Goal: Task Accomplishment & Management: Use online tool/utility

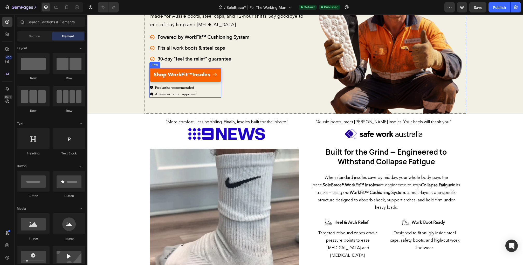
scroll to position [151, 0]
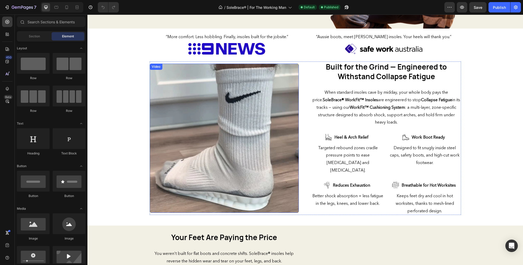
click at [216, 149] on video at bounding box center [224, 138] width 149 height 149
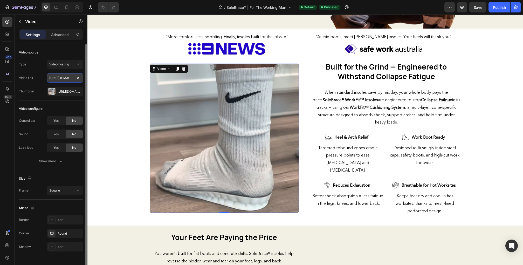
click at [62, 78] on input "https://cdn.shopify.com/videos/c/o/v/0efcabb5aaec4c24a07d1290a8e3fc55.mp4" at bounding box center [65, 77] width 36 height 9
paste input "dda9e0b5b7724763a480979e8dfffa02"
type input "https://cdn.shopify.com/videos/c/o/v/dda9e0b5b7724763a480979e8dfffa02.mp4"
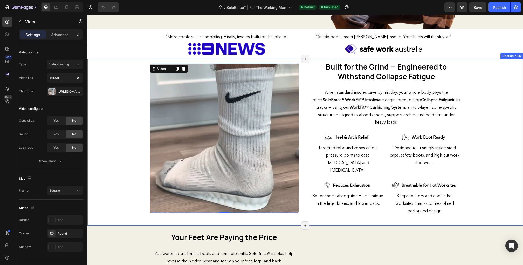
click at [97, 106] on div "Video 0 Built for the Grind — Engineered to Withstand Collapse Fatigue Heading …" at bounding box center [304, 139] width 435 height 157
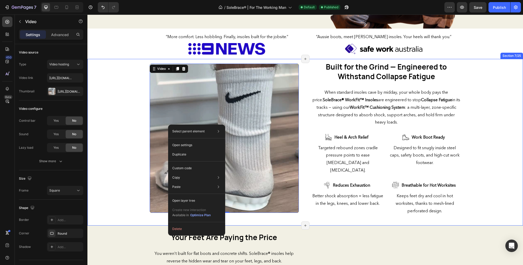
click at [138, 155] on div "Video 0 Built for the Grind — Engineered to Withstand Collapse Fatigue Heading …" at bounding box center [304, 139] width 435 height 157
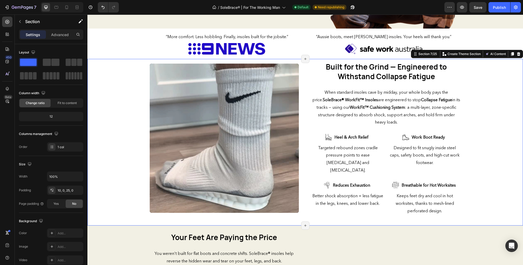
click at [122, 98] on div "Video Built for the Grind — Engineered to Withstand Collapse Fatigue Heading Wh…" at bounding box center [304, 139] width 435 height 157
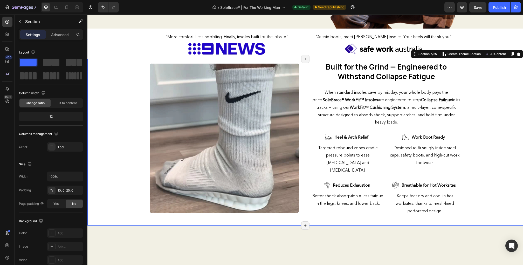
scroll to position [0, 0]
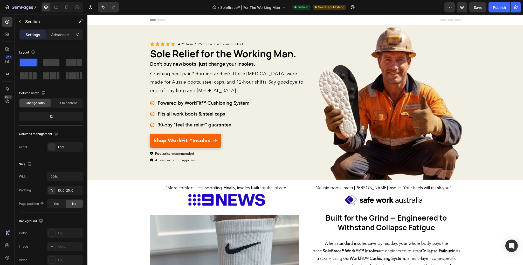
click at [135, 21] on div "Header" at bounding box center [304, 20] width 435 height 11
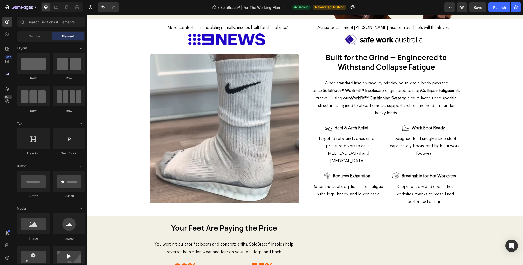
scroll to position [162, 0]
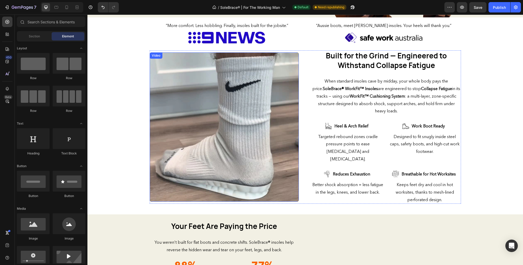
click at [179, 75] on video at bounding box center [224, 126] width 149 height 149
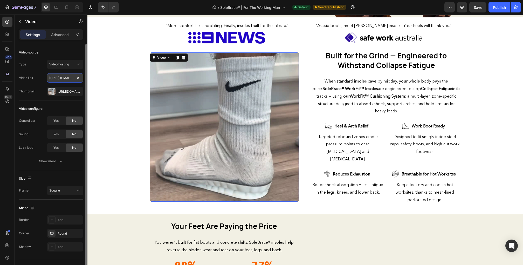
click at [67, 76] on input "https://cdn.shopify.com/videos/c/o/v/dda9e0b5b7724763a480979e8dfffa02.mp4" at bounding box center [65, 77] width 36 height 9
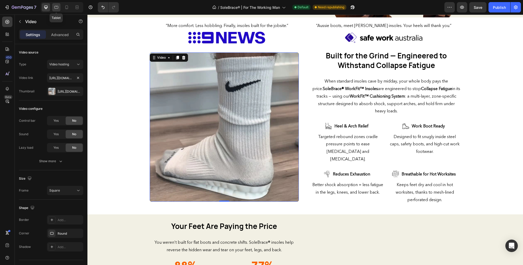
click at [55, 9] on icon at bounding box center [56, 7] width 5 height 5
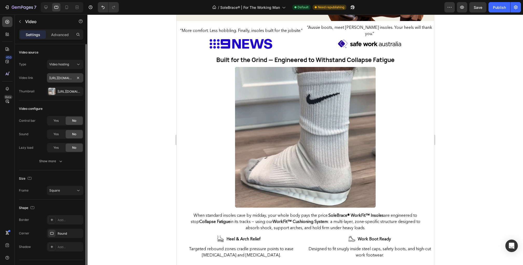
scroll to position [127, 0]
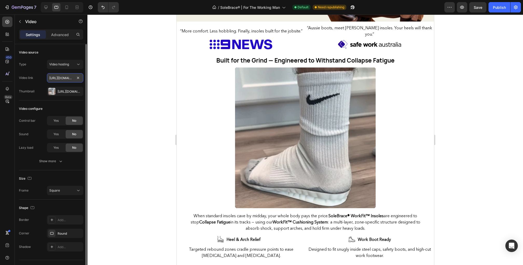
click at [61, 79] on input "https://cdn.shopify.com/videos/c/o/v/dda9e0b5b7724763a480979e8dfffa02.mp4" at bounding box center [65, 77] width 36 height 9
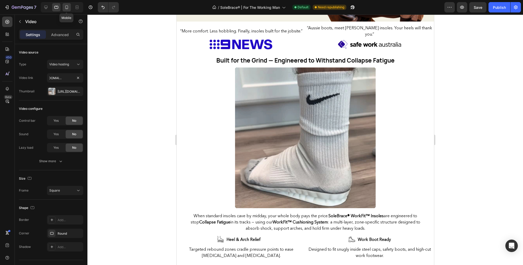
scroll to position [0, 0]
click at [65, 8] on icon at bounding box center [66, 7] width 5 height 5
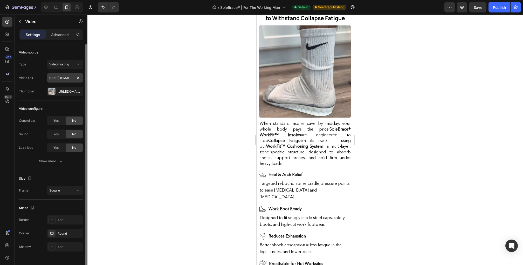
scroll to position [54, 0]
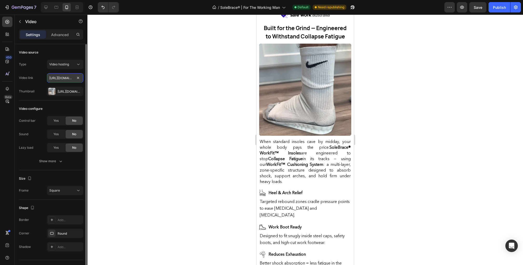
click at [58, 75] on input "https://cdn.shopify.com/videos/c/o/v/dda9e0b5b7724763a480979e8dfffa02.mp4" at bounding box center [65, 77] width 36 height 9
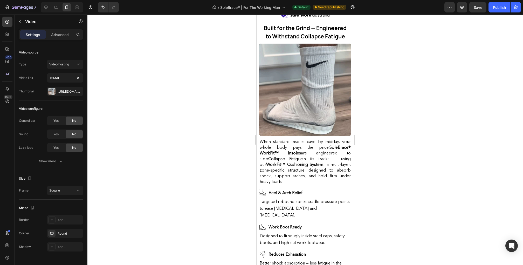
scroll to position [0, 0]
click at [106, 101] on div at bounding box center [304, 140] width 435 height 250
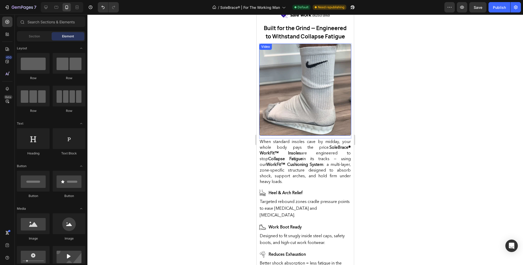
click at [273, 80] on video at bounding box center [305, 90] width 92 height 92
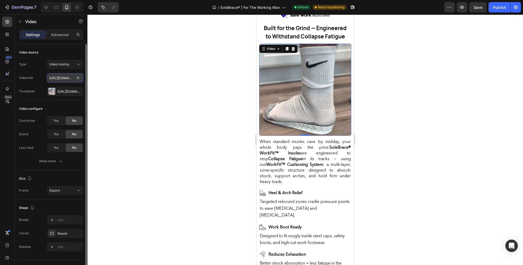
click at [59, 81] on input "https://cdn.shopify.com/videos/c/o/v/0efcabb5aaec4c24a07d1290a8e3fc55.mp4" at bounding box center [65, 77] width 36 height 9
paste input "dda9e0b5b7724763a480979e8dfffa02"
type input "https://cdn.shopify.com/videos/c/o/v/dda9e0b5b7724763a480979e8dfffa02.mp4"
click at [38, 80] on div "Video link https://cdn.shopify.com/videos/c/o/v/dda9e0b5b7724763a480979e8dfffa0…" at bounding box center [51, 77] width 64 height 9
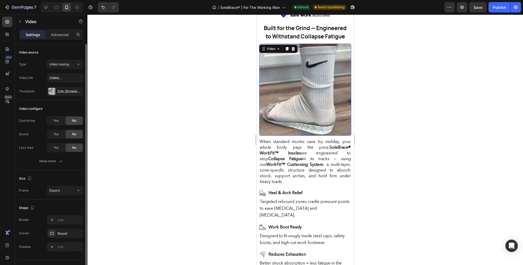
scroll to position [0, 0]
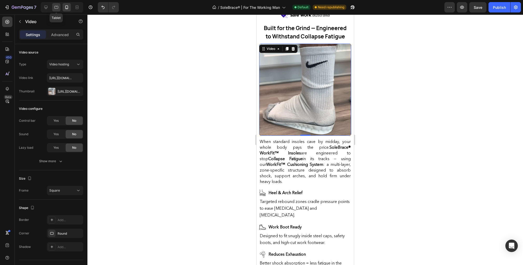
click at [54, 7] on icon at bounding box center [56, 7] width 4 height 3
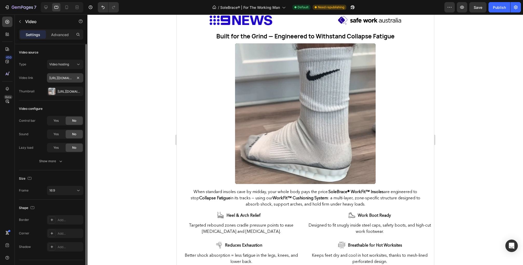
scroll to position [127, 0]
click at [61, 78] on input "https://cdn.shopify.com/videos/c/o/v/dda9e0b5b7724763a480979e8dfffa02.mp4" at bounding box center [65, 77] width 36 height 9
click at [40, 82] on div "Video link https://cdn.shopify.com/videos/c/o/v/dda9e0b5b7724763a480979e8dfffa0…" at bounding box center [51, 77] width 64 height 9
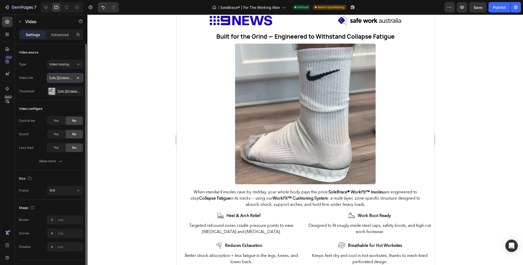
click at [58, 80] on input "https://cdn.shopify.com/videos/c/o/v/dda9e0b5b7724763a480979e8dfffa02.mp4" at bounding box center [65, 77] width 36 height 9
paste input "https://cdn.shopify.com/videos/c/o/v/dda9e0b5b7724763a480979e8dfffa02.mp4"
type input "https://cdn.shopify.com/videos/c/o/v/dda9e0b5b7724763a480979e8dfffa02.mp4"
click at [36, 86] on div "Type Video hosting Video link https://cdn.shopify.com/videos/c/o/v/dda9e0b5b772…" at bounding box center [51, 78] width 64 height 36
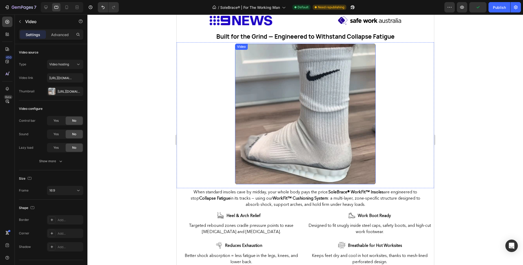
click at [254, 70] on video at bounding box center [305, 114] width 141 height 141
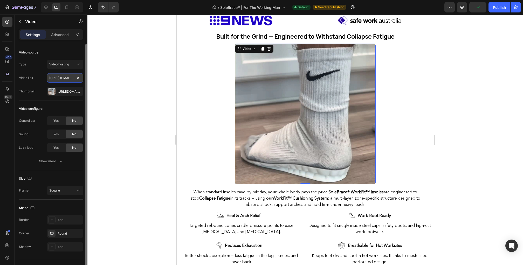
click at [62, 79] on input "https://cdn.shopify.com/videos/c/o/v/0efcabb5aaec4c24a07d1290a8e3fc55.mp4" at bounding box center [65, 77] width 36 height 9
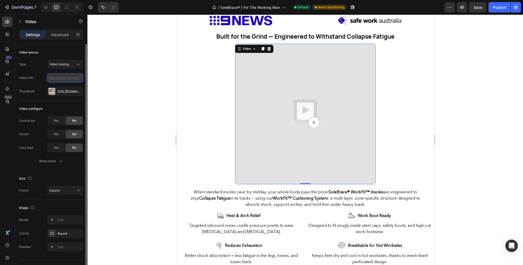
paste input "https://cdn.shopify.com/videos/c/o/v/dda9e0b5b7724763a480979e8dfffa02.mp4"
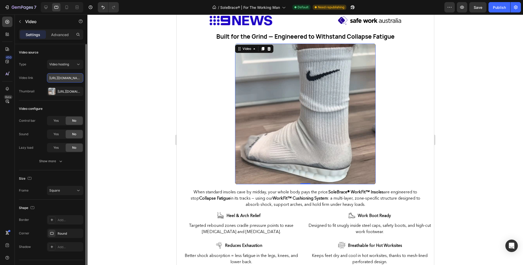
scroll to position [0, 97]
type input "https://cdn.shopify.com/videos/c/o/v/dda9e0b5b7724763a480979e8dfffa02.mp4"
click at [29, 84] on div "Type Video hosting Video link https://cdn.shopify.com/videos/c/o/v/dda9e0b5b772…" at bounding box center [51, 78] width 64 height 36
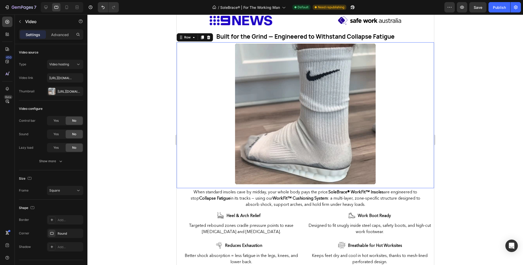
click at [183, 101] on div "Video Row 0" at bounding box center [304, 115] width 257 height 146
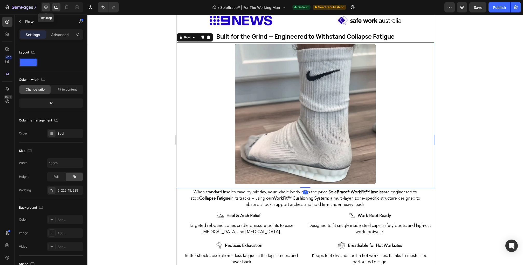
click at [45, 9] on icon at bounding box center [45, 7] width 5 height 5
type input "1200"
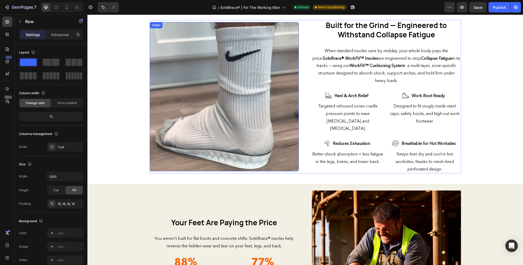
scroll to position [168, 0]
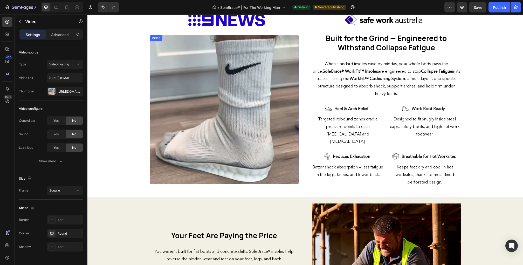
click at [215, 98] on video at bounding box center [224, 109] width 149 height 149
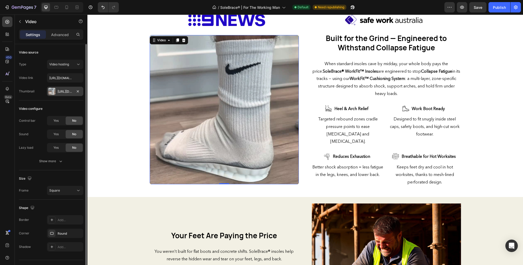
click at [59, 90] on div "Https://cdn.Shopify.Com/s/files/1/0779/1453/8224/files/gempages_576151361834451…" at bounding box center [65, 91] width 15 height 5
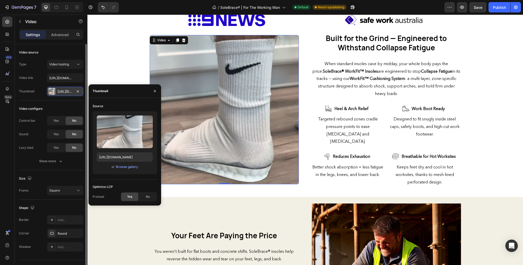
click at [65, 92] on div "Https://cdn.Shopify.Com/s/files/1/0779/1453/8224/files/gempages_576151361834451…" at bounding box center [65, 91] width 15 height 5
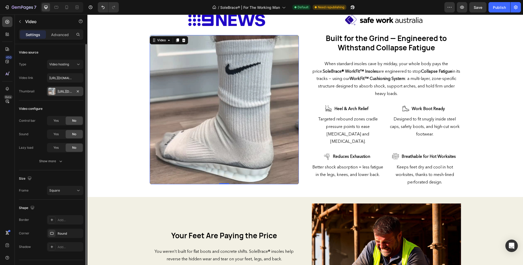
click at [65, 92] on div "Https://cdn.Shopify.Com/s/files/1/0779/1453/8224/files/gempages_576151361834451…" at bounding box center [65, 91] width 15 height 5
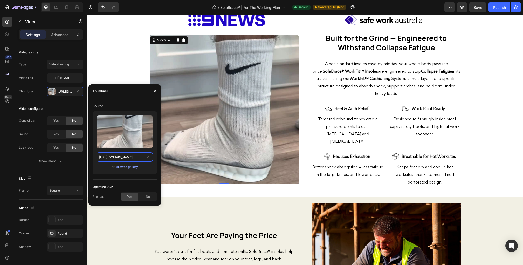
click at [118, 154] on input "https://cdn.shopify.com/s/files/1/0779/1453/8224/files/gempages_576151361834451…" at bounding box center [125, 156] width 56 height 9
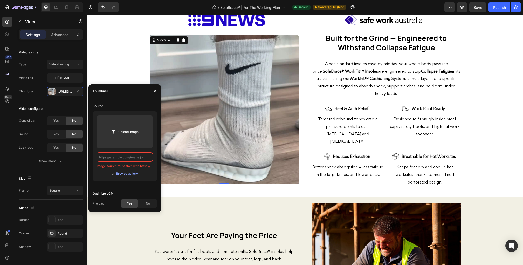
paste input "https://cdn.shopify.com/s/files/1/0779/1453/8224/files/thumbnail.webp?v=1756318…"
type input "https://cdn.shopify.com/s/files/1/0779/1453/8224/files/thumbnail.webp?v=1756318…"
click at [140, 156] on input "https://cdn.shopify.com/s/files/1/0779/1453/8224/files/thumbnail.webp?v=1756318…" at bounding box center [125, 156] width 56 height 9
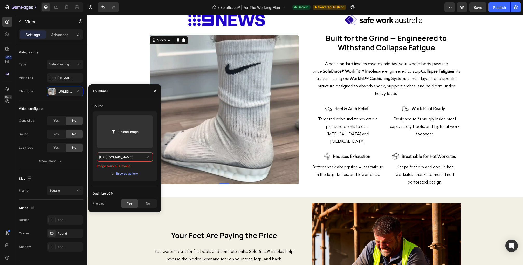
click at [140, 156] on input "https://cdn.shopify.com/s/files/1/0779/1453/8224/files/thumbnail.webp?v=1756318…" at bounding box center [125, 156] width 56 height 9
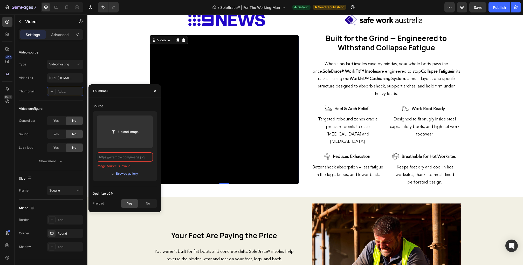
scroll to position [0, 0]
click at [113, 157] on input "text" at bounding box center [125, 156] width 56 height 9
paste input "https://cdn.shopify.com/s/files/1/0779/1453/8224/files/thumbnail.webp?v=1756318…"
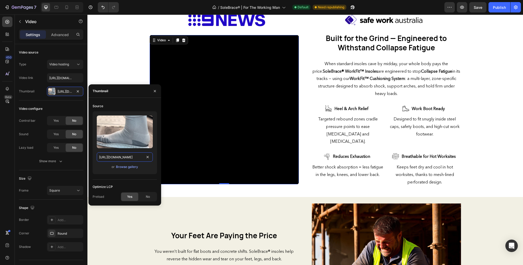
scroll to position [0, 84]
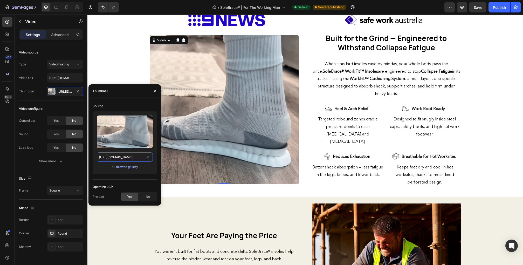
type input "https://cdn.shopify.com/s/files/1/0779/1453/8224/files/thumbnail.webp?v=1756318…"
click at [127, 95] on div "Thumbnail" at bounding box center [124, 90] width 73 height 13
click at [154, 90] on icon "button" at bounding box center [155, 91] width 2 height 2
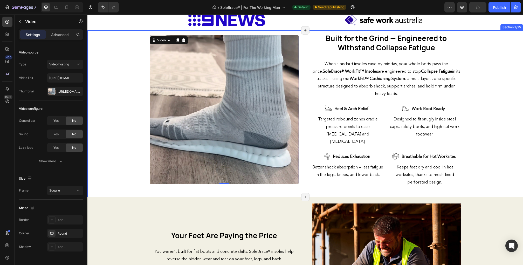
click at [131, 93] on div "Video 0 Built for the Grind — Engineered to Withstand Collapse Fatigue Heading …" at bounding box center [304, 111] width 435 height 157
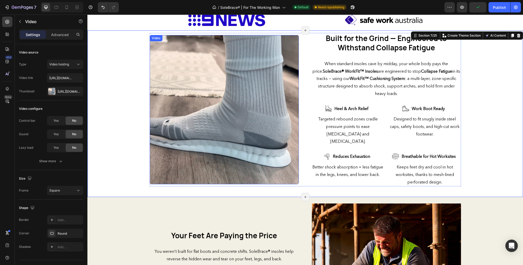
click at [156, 71] on video at bounding box center [224, 109] width 149 height 149
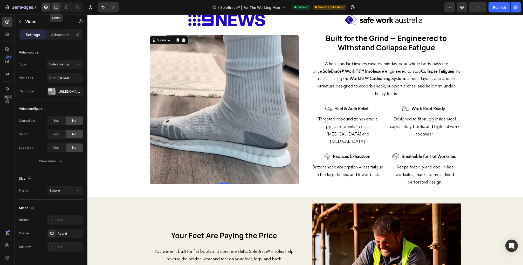
click at [54, 6] on icon at bounding box center [56, 7] width 5 height 5
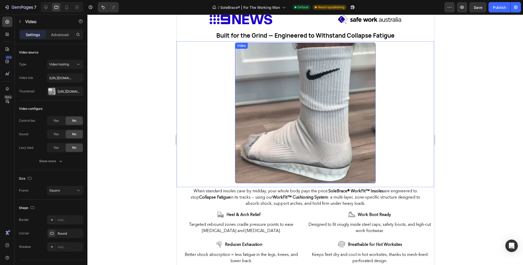
scroll to position [134, 0]
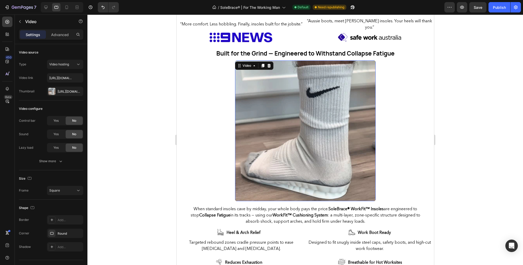
click at [268, 102] on video at bounding box center [305, 130] width 141 height 141
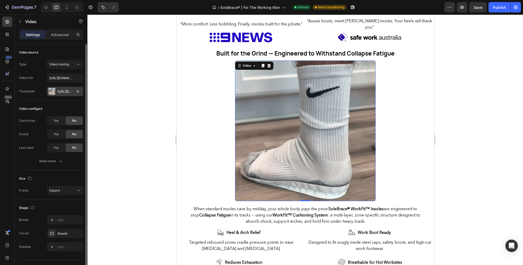
click at [64, 89] on div "Https://cdn.Shopify.Com/s/files/1/0779/1453/8224/files/gempages_576151361834451…" at bounding box center [65, 91] width 15 height 5
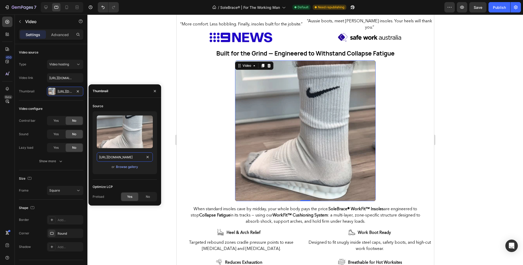
click at [119, 155] on input "https://cdn.shopify.com/s/files/1/0779/1453/8224/files/gempages_576151361834451…" at bounding box center [125, 156] width 56 height 9
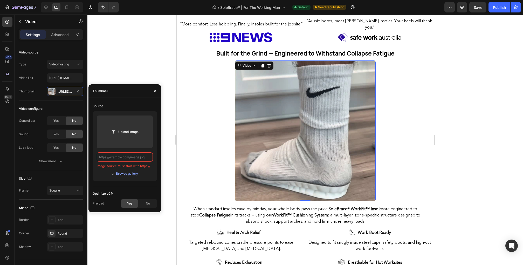
paste input "https://cdn.shopify.com/s/files/1/0779/1453/8224/files/thumbnail.webp?v=1756318…"
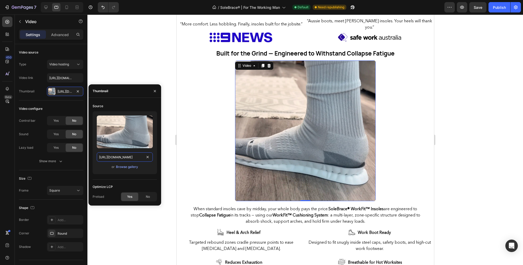
scroll to position [0, 84]
type input "https://cdn.shopify.com/s/files/1/0779/1453/8224/files/thumbnail.webp?v=1756318…"
click at [137, 90] on div "Thumbnail" at bounding box center [124, 90] width 73 height 13
click at [156, 91] on icon "button" at bounding box center [155, 91] width 4 height 4
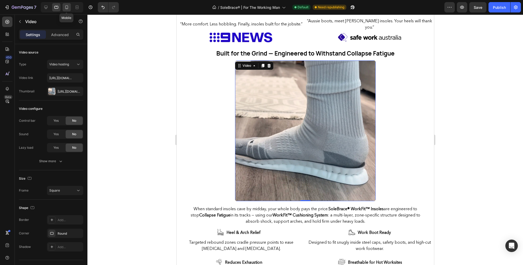
click at [63, 9] on div at bounding box center [66, 7] width 8 height 8
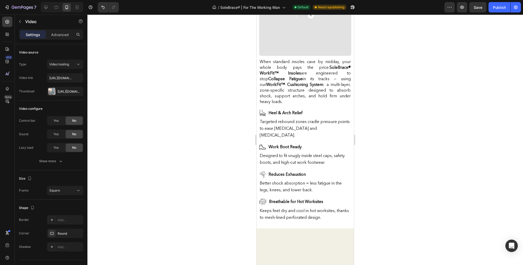
scroll to position [43, 0]
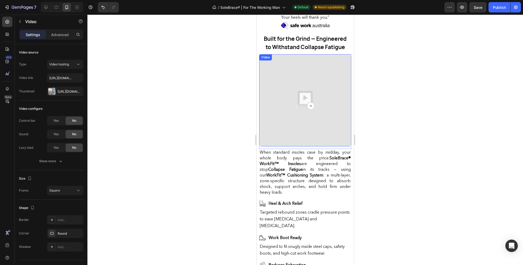
click at [292, 106] on img at bounding box center [305, 100] width 92 height 92
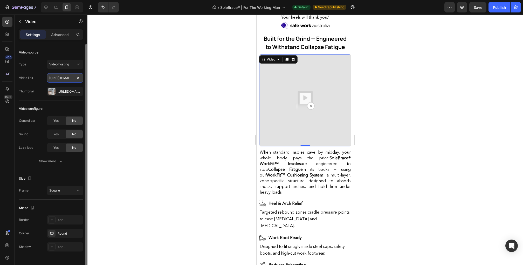
click at [59, 79] on input "https://cdn.shopify.com/videos/c/o/v/dda9e0b5b7724763a480979e8dfffa02.mp4" at bounding box center [65, 77] width 36 height 9
click at [60, 90] on div "Https://cdn.Shopify.Com/s/files/1/0779/1453/8224/files/gempages_576151361834451…" at bounding box center [65, 91] width 15 height 5
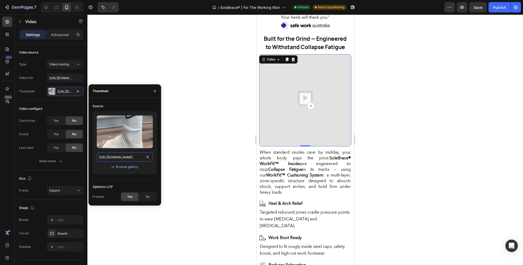
click at [122, 157] on input "https://cdn.shopify.com/s/files/1/0779/1453/8224/files/gempages_576151361834451…" at bounding box center [125, 156] width 56 height 9
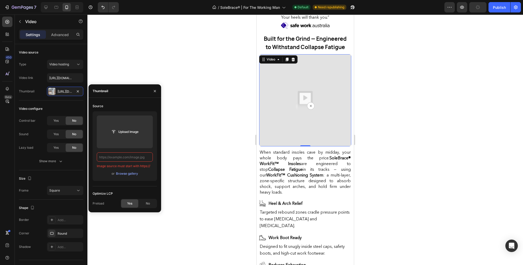
paste input "https://cdn.shopify.com/s/files/1/0779/1453/8224/files/thumbnail.webp?v=1756318…"
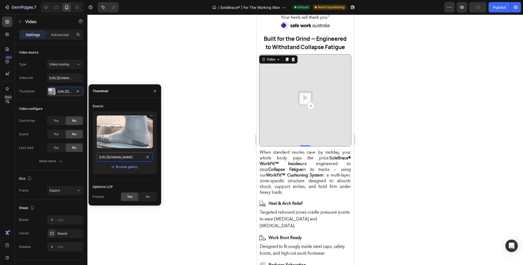
scroll to position [0, 84]
type input "https://cdn.shopify.com/s/files/1/0779/1453/8224/files/thumbnail.webp?v=1756318…"
click at [124, 99] on div "Source Upload Image https://cdn.shopify.com/s/files/1/0779/1453/8224/files/thum…" at bounding box center [124, 152] width 73 height 108
click at [159, 91] on button "button" at bounding box center [155, 91] width 8 height 8
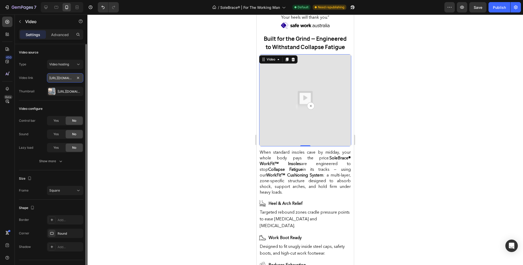
click at [55, 79] on input "https://cdn.shopify.com/videos/c/o/v/dda9e0b5b7724763a480979e8dfffa02.mp4" at bounding box center [65, 77] width 36 height 9
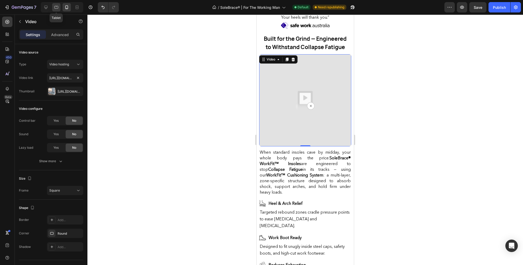
click at [55, 8] on icon at bounding box center [56, 7] width 5 height 5
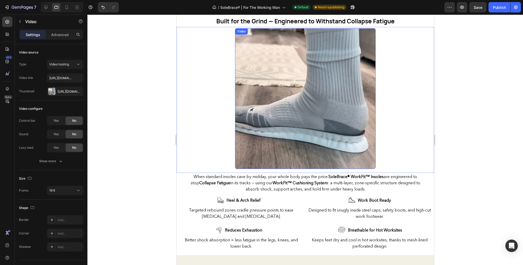
scroll to position [148, 0]
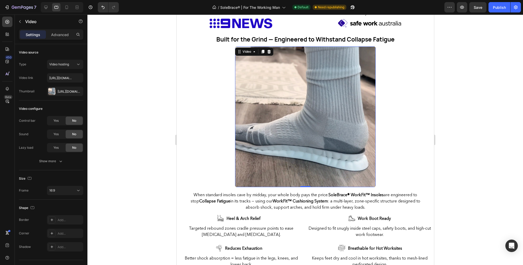
click at [242, 61] on video at bounding box center [305, 116] width 141 height 141
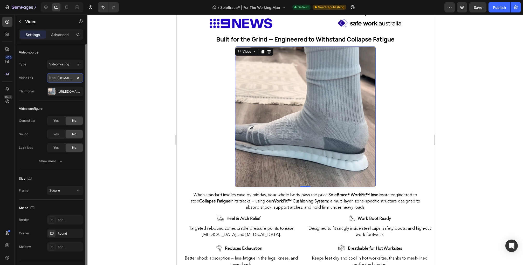
click at [66, 78] on input "https://cdn.shopify.com/videos/c/o/v/dda9e0b5b7724763a480979e8dfffa02.mp4" at bounding box center [65, 77] width 36 height 9
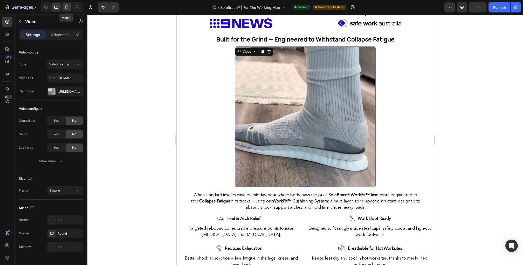
click at [65, 6] on icon at bounding box center [66, 7] width 5 height 5
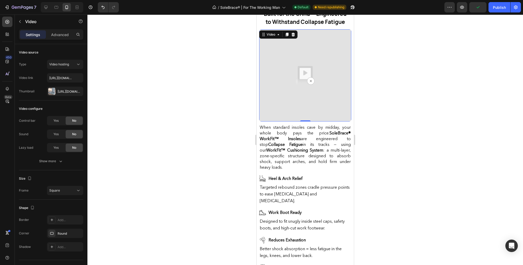
scroll to position [64, 0]
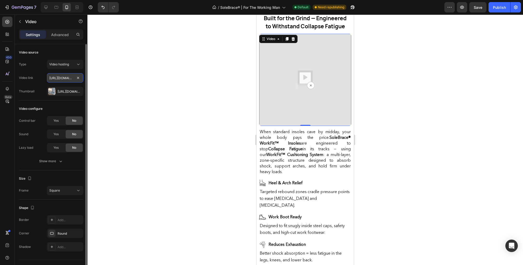
click at [57, 77] on input "https://cdn.shopify.com/videos/c/o/v/dda9e0b5b7724763a480979e8dfffa02.mp4" at bounding box center [65, 77] width 36 height 9
paste input "https://cdn.shopify.com/videos/c/o/v/dda9e0b5b7724763a480979e8dfffa02.mp4"
type input "https://cdn.shopify.com/videos/c/o/v/dda9e0b5b7724763a480979e8dfffa02.mp4"
click at [30, 74] on div "Video link" at bounding box center [26, 78] width 14 height 8
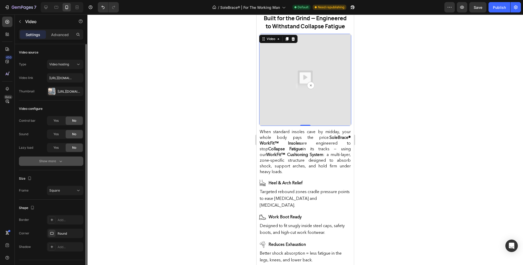
click at [46, 160] on div "Show more" at bounding box center [51, 160] width 24 height 5
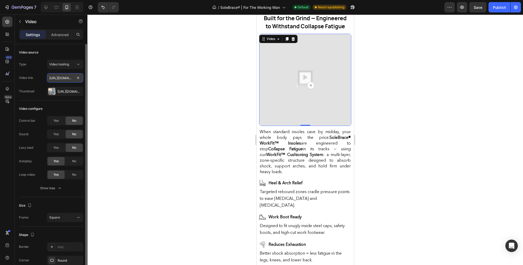
click at [64, 76] on input "https://cdn.shopify.com/videos/c/o/v/dda9e0b5b7724763a480979e8dfffa02.mp4" at bounding box center [65, 77] width 36 height 9
click at [31, 78] on div "Video link" at bounding box center [26, 77] width 14 height 5
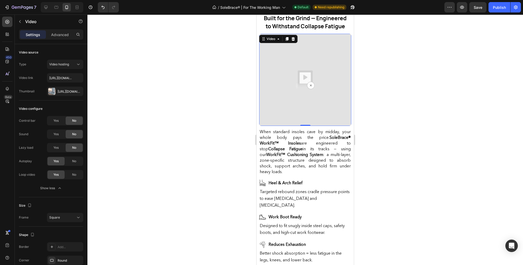
click at [312, 85] on img at bounding box center [305, 80] width 92 height 92
click at [483, 1] on div "7 Version history / SoleBrace® | For The Working Man Default Need republishing …" at bounding box center [261, 7] width 523 height 15
click at [481, 3] on button "Save" at bounding box center [477, 7] width 17 height 10
click at [499, 7] on div "Publish" at bounding box center [499, 7] width 13 height 5
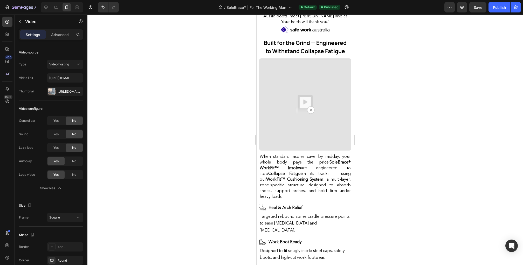
scroll to position [234, 0]
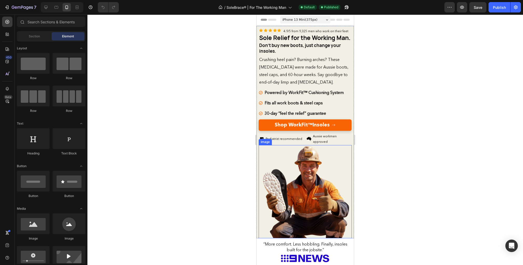
scroll to position [242, 0]
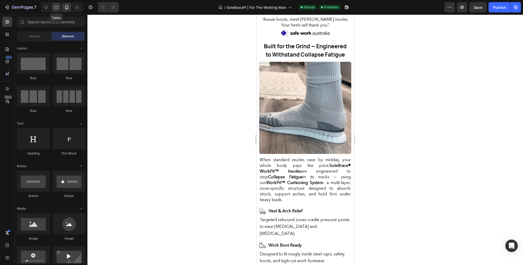
click at [55, 6] on icon at bounding box center [56, 7] width 5 height 5
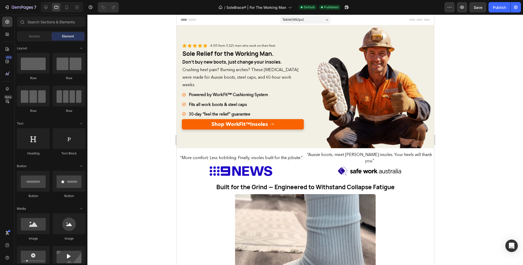
click at [125, 110] on div at bounding box center [304, 140] width 435 height 250
click at [299, 14] on div "7 Version history / SoleBrace® | For The Working Man Default Published Preview …" at bounding box center [261, 7] width 523 height 15
click at [297, 18] on span "Tablet ( 992 px)" at bounding box center [293, 19] width 22 height 5
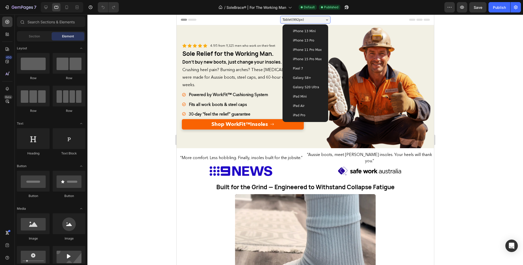
click at [299, 31] on span "iPhone 13 Mini" at bounding box center [303, 31] width 23 height 5
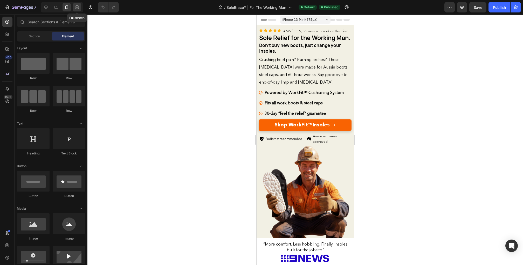
click at [75, 6] on icon at bounding box center [76, 7] width 5 height 5
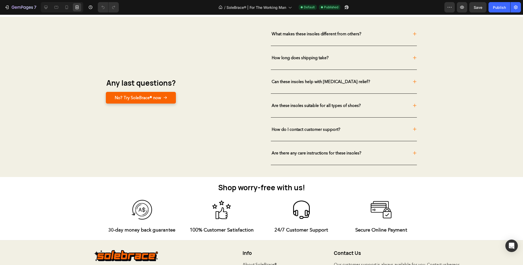
scroll to position [1580, 0]
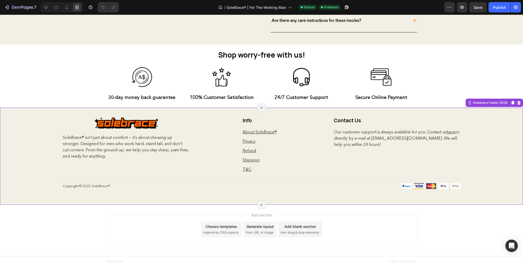
click at [34, 134] on div "Image Row SoleBrace® isn’t just about comfort — it’s about showing up stronger.…" at bounding box center [261, 155] width 523 height 97
click at [45, 9] on icon at bounding box center [45, 7] width 5 height 5
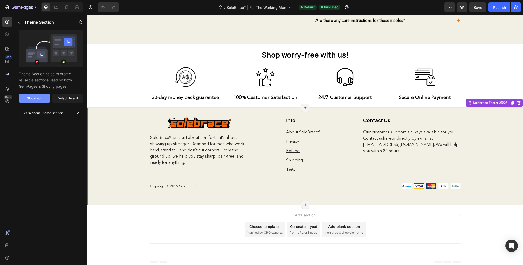
click at [40, 100] on div "Global edit" at bounding box center [35, 98] width 16 height 5
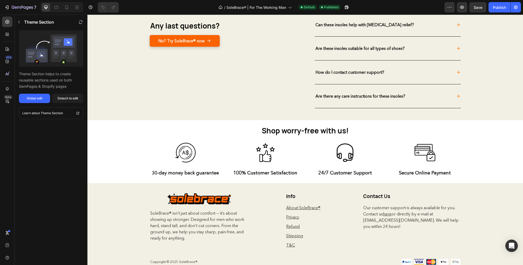
scroll to position [1572, 0]
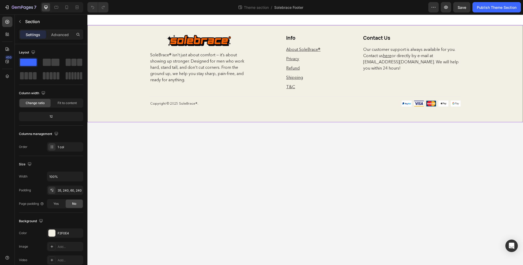
click at [123, 85] on div "Image Row SoleBrace® isn’t just about comfort — it’s about showing up stronger.…" at bounding box center [304, 73] width 435 height 97
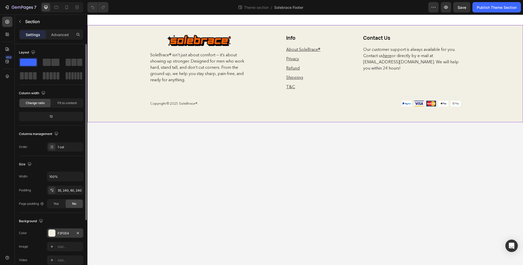
click at [62, 234] on div "F2F0E4" at bounding box center [65, 233] width 15 height 5
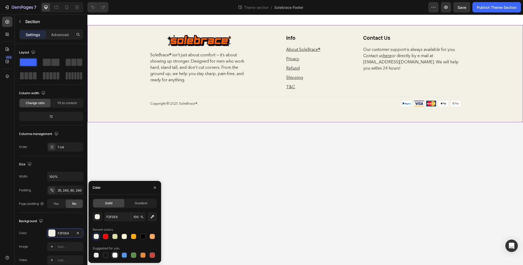
click at [116, 254] on div at bounding box center [114, 254] width 5 height 5
type input "FFFFFF"
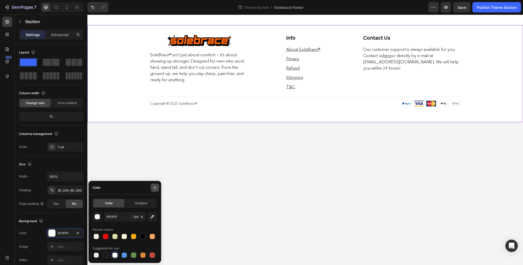
click at [154, 186] on icon "button" at bounding box center [155, 187] width 4 height 4
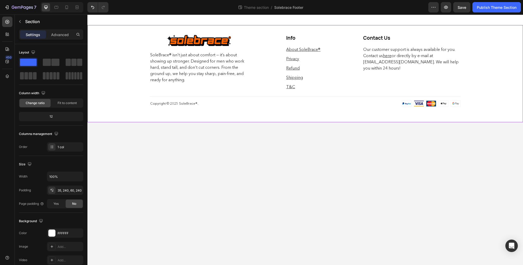
click at [179, 170] on body "Image Row SoleBrace® isn’t just about comfort — it’s about showing up stronger.…" at bounding box center [304, 140] width 435 height 250
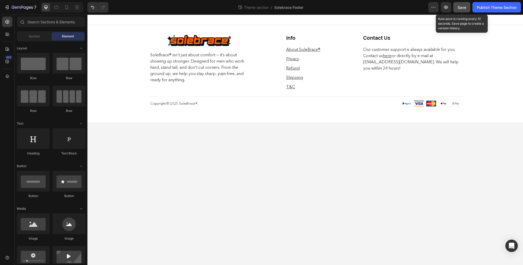
click at [463, 9] on span "Save" at bounding box center [461, 7] width 9 height 4
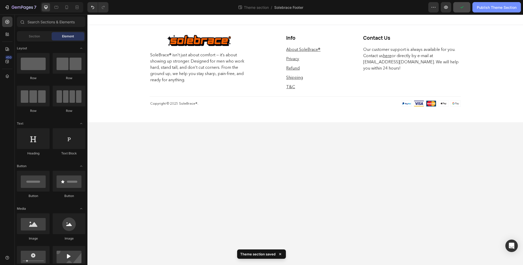
click at [486, 9] on div "Publish Theme Section" at bounding box center [497, 7] width 40 height 5
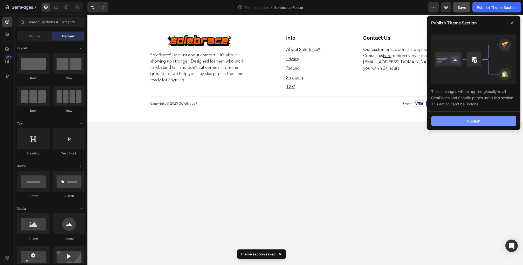
click at [463, 122] on button "Publish" at bounding box center [473, 121] width 85 height 10
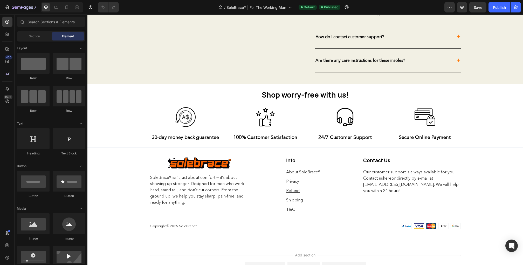
scroll to position [1580, 0]
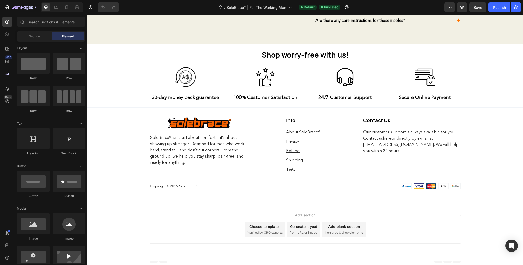
click at [121, 232] on div "Add section Choose templates inspired by CRO experts Generate layout from URL o…" at bounding box center [304, 230] width 435 height 51
click at [77, 7] on icon at bounding box center [78, 6] width 2 height 1
